Goal: Information Seeking & Learning: Learn about a topic

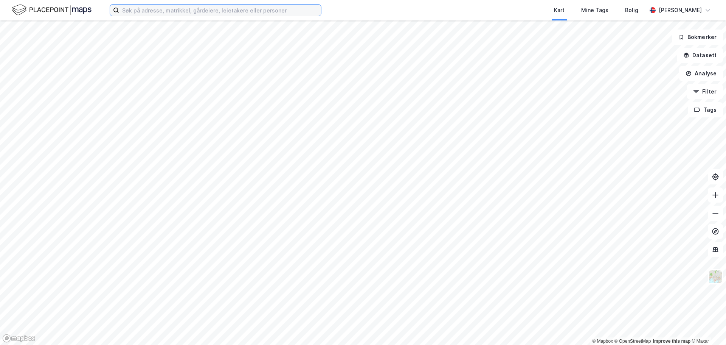
click at [183, 9] on input at bounding box center [220, 10] width 202 height 11
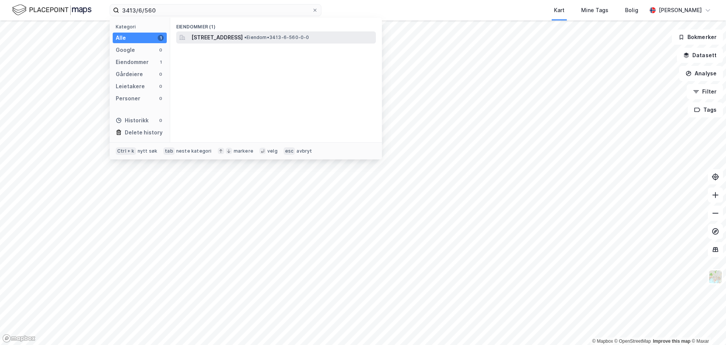
click at [230, 41] on span "[STREET_ADDRESS]" at bounding box center [216, 37] width 51 height 9
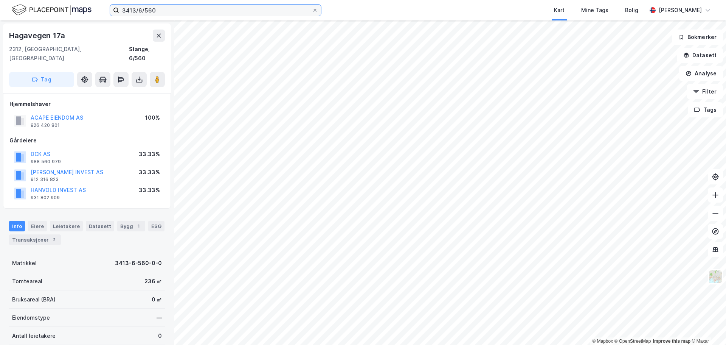
click at [158, 9] on input "3413/6/560" at bounding box center [215, 10] width 193 height 11
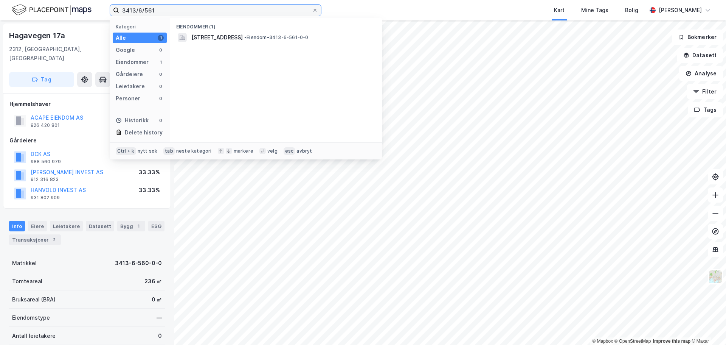
type input "3413/6/561"
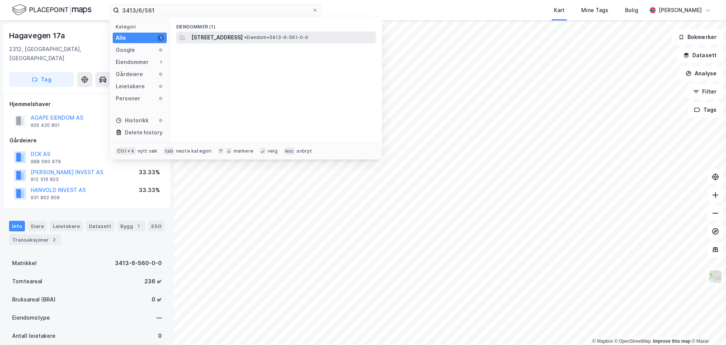
click at [213, 37] on span "[STREET_ADDRESS]" at bounding box center [216, 37] width 51 height 9
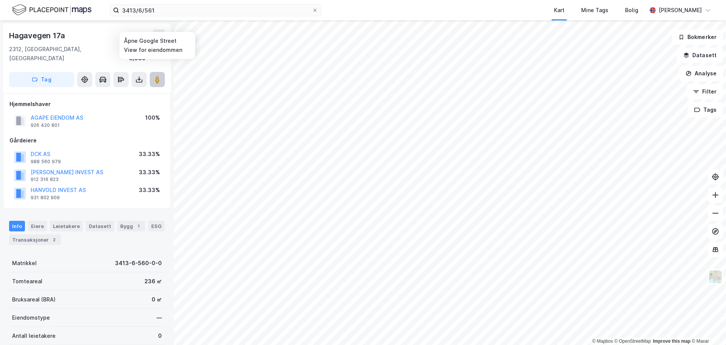
click at [159, 76] on image at bounding box center [157, 80] width 5 height 8
